Goal: Task Accomplishment & Management: Use online tool/utility

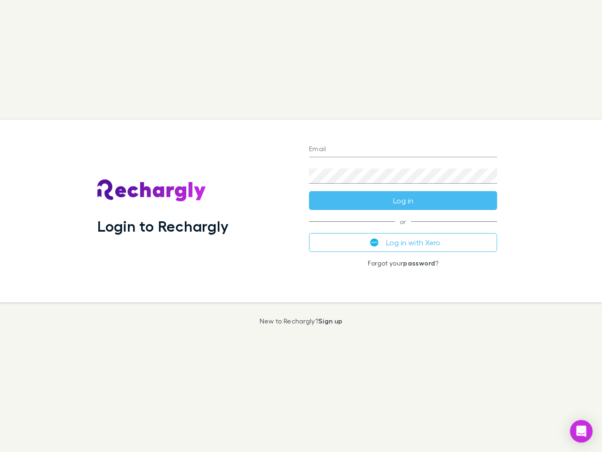
click at [301, 226] on div "Login to Rechargly" at bounding box center [196, 211] width 212 height 183
click at [403, 150] on input "Email" at bounding box center [403, 149] width 188 height 15
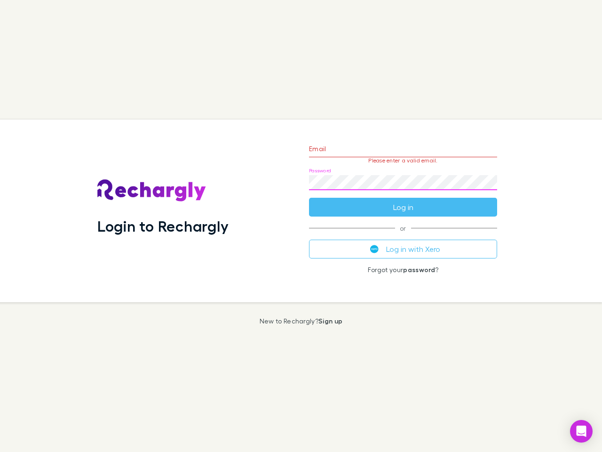
click at [403, 200] on form "Email Please enter a valid email. Password Log in" at bounding box center [403, 176] width 188 height 82
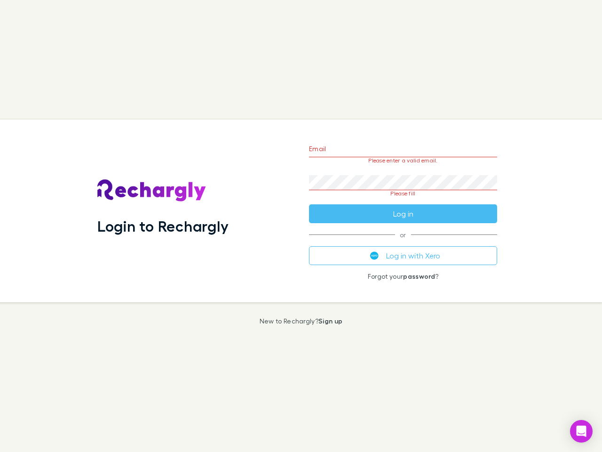
click at [403, 242] on div "Email Please enter a valid email. Password Please fill Log in or Log in with Xe…" at bounding box center [403, 211] width 203 height 183
click at [582, 431] on icon "Open Intercom Messenger" at bounding box center [582, 430] width 10 height 11
